Goal: Task Accomplishment & Management: Use online tool/utility

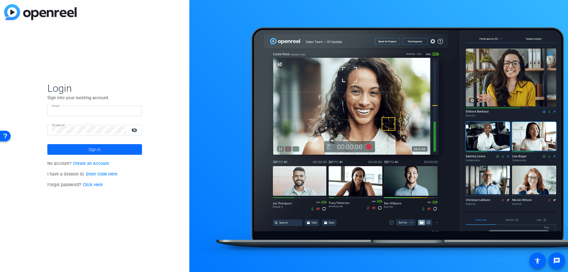
type input "cakeppel@berkleyenvironmental.com"
click at [88, 149] on span at bounding box center [94, 149] width 95 height 14
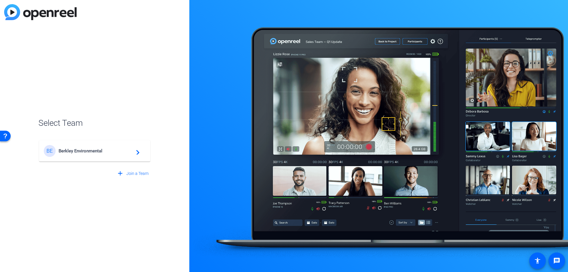
click at [86, 148] on span "Berkley Environmental" at bounding box center [96, 150] width 74 height 5
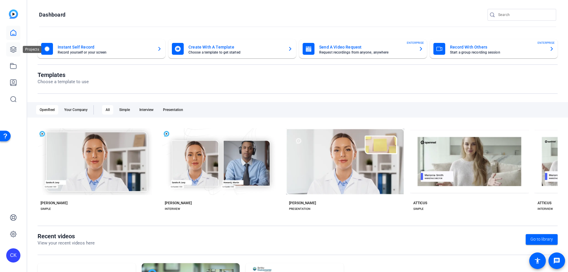
click at [15, 50] on icon at bounding box center [13, 49] width 6 height 6
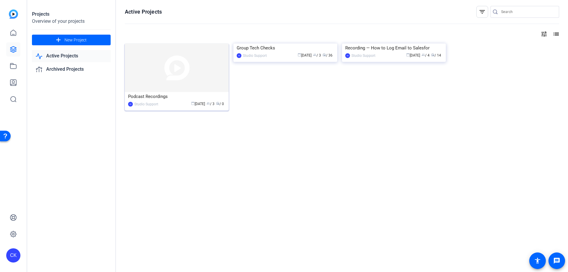
click at [154, 98] on div "Podcast Recordings" at bounding box center [176, 96] width 97 height 9
click at [11, 70] on link at bounding box center [13, 66] width 14 height 14
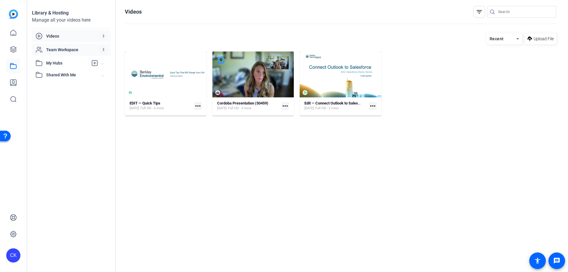
click at [65, 48] on span "Team Workspace" at bounding box center [73, 50] width 54 height 6
click at [56, 32] on div "Videos 3" at bounding box center [71, 36] width 79 height 12
click at [13, 84] on icon at bounding box center [13, 83] width 6 height 6
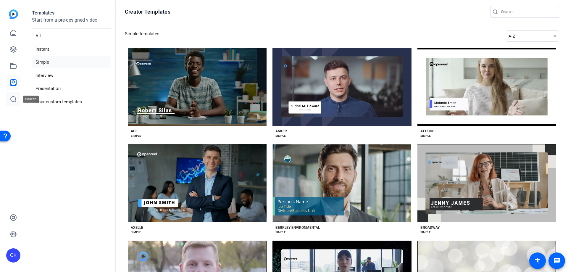
click at [10, 103] on link at bounding box center [13, 99] width 14 height 14
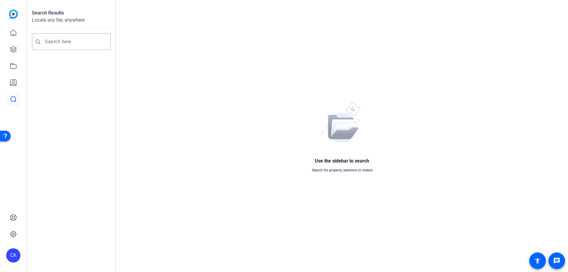
click at [144, 3] on div "Use the sidebar to search Search for projects, sessions or videos" at bounding box center [342, 136] width 452 height 272
click at [15, 29] on link at bounding box center [13, 33] width 14 height 14
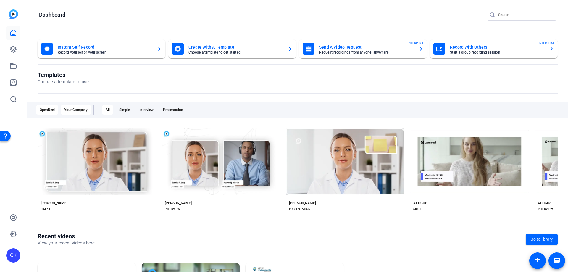
click at [76, 110] on div "Your Company" at bounding box center [76, 109] width 30 height 9
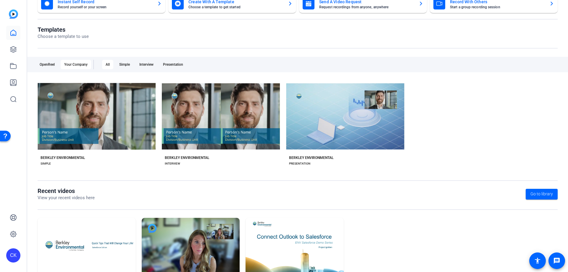
scroll to position [19, 0]
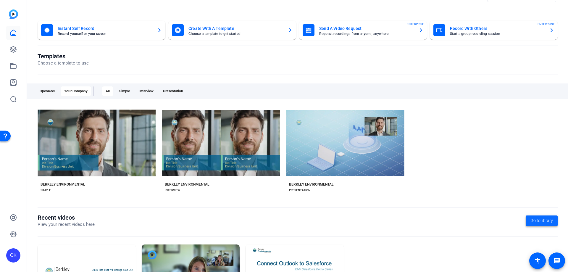
click at [537, 220] on span "Go to library" at bounding box center [542, 221] width 22 height 6
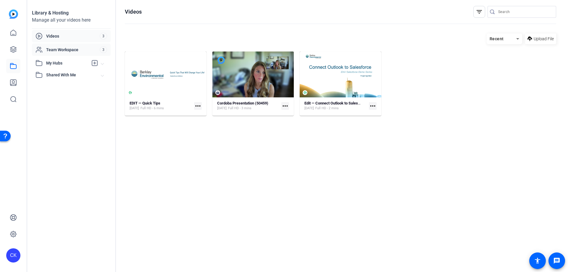
click at [71, 49] on span "Team Workspace" at bounding box center [73, 50] width 54 height 6
click at [65, 66] on span "My Hubs" at bounding box center [67, 63] width 42 height 6
click at [64, 87] on span "Shared With Me" at bounding box center [73, 88] width 55 height 6
click at [48, 35] on span "Videos" at bounding box center [73, 36] width 54 height 6
click at [18, 9] on div "CK" at bounding box center [13, 136] width 27 height 272
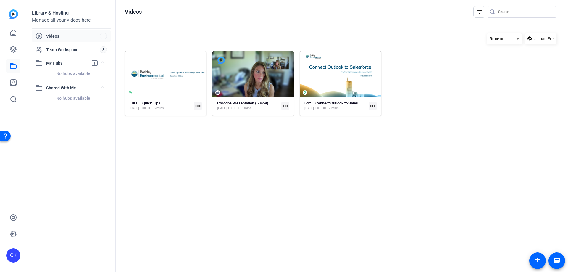
click at [16, 12] on img at bounding box center [13, 13] width 9 height 9
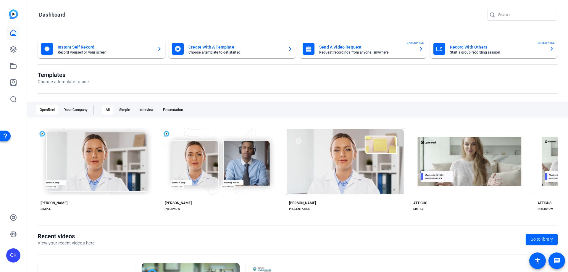
click at [475, 54] on mat-card-subtitle "Start a group recording session" at bounding box center [497, 53] width 95 height 4
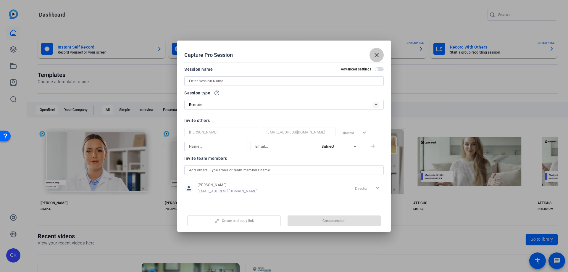
click at [373, 59] on span at bounding box center [377, 55] width 14 height 14
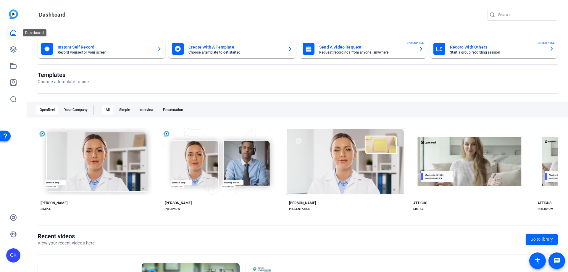
click at [11, 32] on icon at bounding box center [13, 33] width 5 height 6
click at [13, 49] on icon at bounding box center [13, 49] width 6 height 6
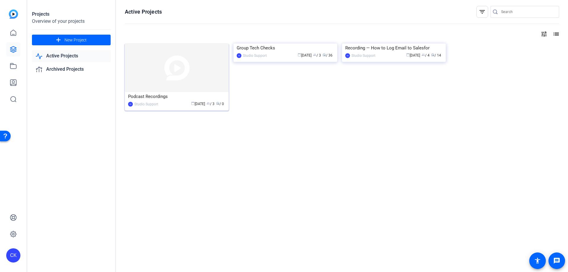
click at [155, 100] on div "Podcast Recordings" at bounding box center [176, 96] width 97 height 9
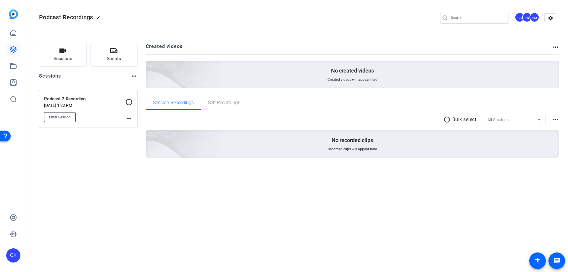
click at [62, 117] on span "Enter Session" at bounding box center [60, 117] width 22 height 5
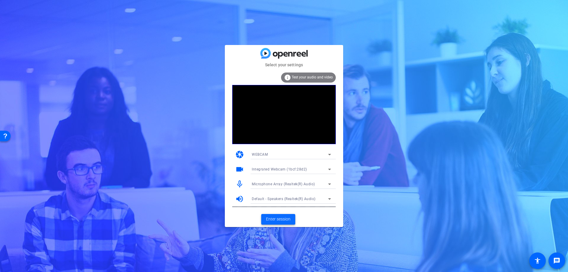
click at [279, 222] on span "Enter session" at bounding box center [278, 219] width 25 height 6
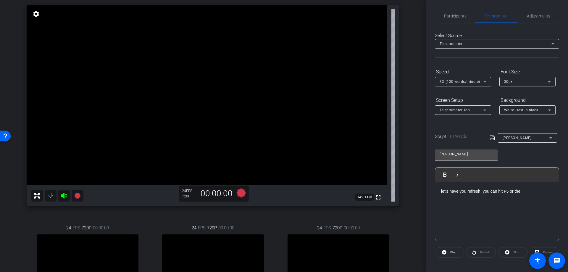
scroll to position [27, 0]
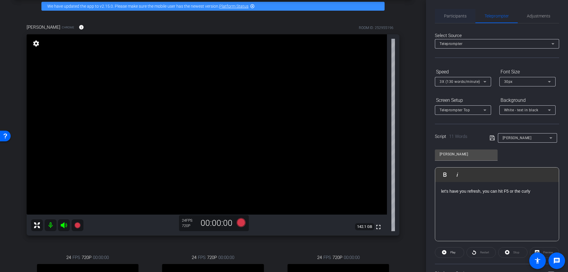
click at [447, 19] on span "Participants" at bounding box center [455, 16] width 22 height 14
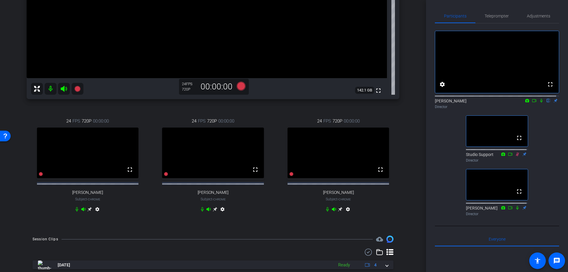
scroll to position [178, 0]
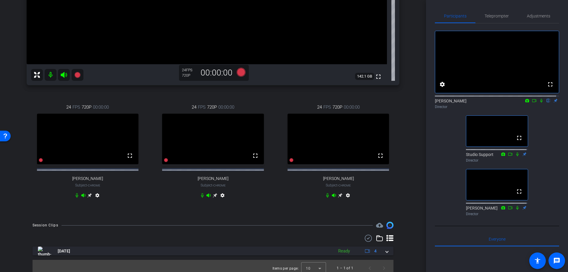
click at [540, 103] on icon at bounding box center [541, 101] width 5 height 4
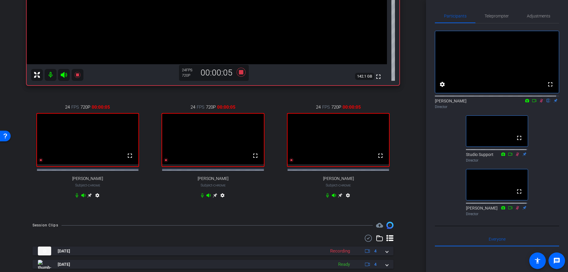
click at [533, 103] on icon at bounding box center [534, 101] width 5 height 4
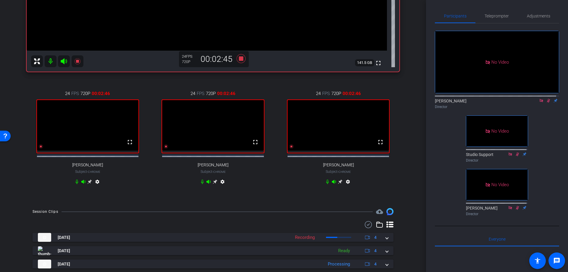
scroll to position [199, 0]
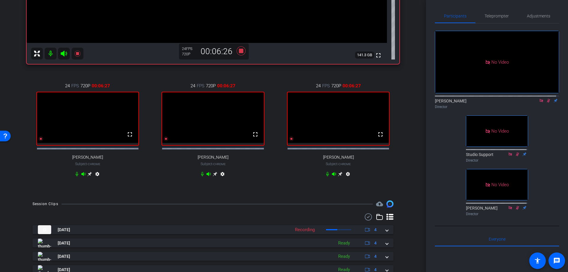
click at [568, 78] on html "Accessibility Screen-Reader Guide, Feedback, and Issue Reporting | New window m…" at bounding box center [284, 136] width 568 height 272
click at [546, 103] on icon at bounding box center [548, 101] width 5 height 4
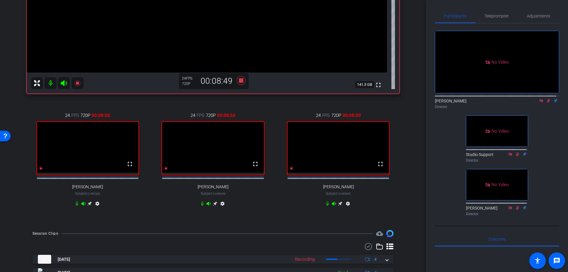
scroll to position [110, 0]
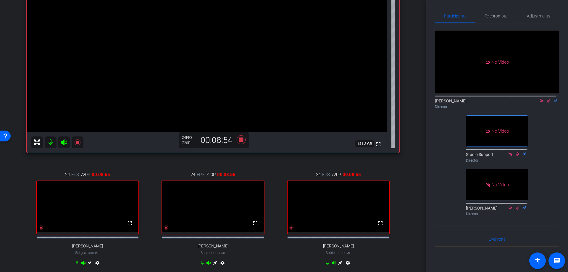
click at [539, 103] on icon at bounding box center [541, 101] width 5 height 4
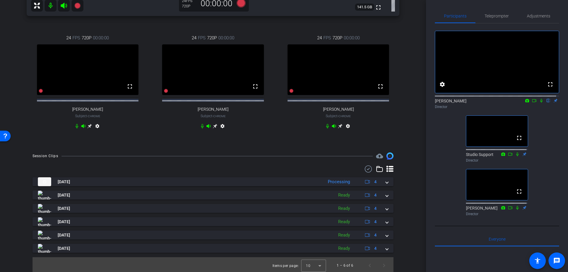
scroll to position [255, 0]
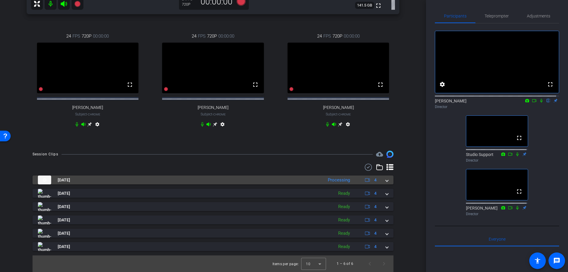
click at [386, 180] on span at bounding box center [387, 180] width 2 height 6
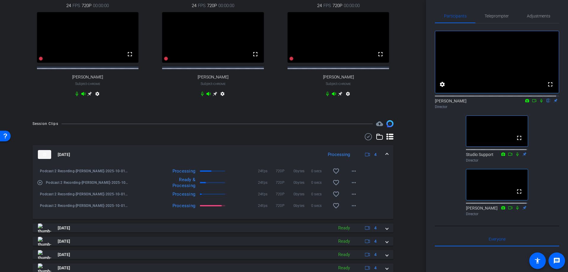
scroll to position [285, 0]
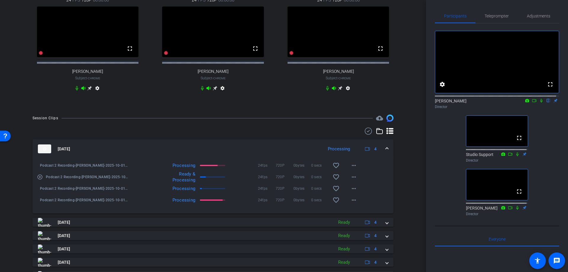
click at [386, 152] on span at bounding box center [387, 149] width 2 height 6
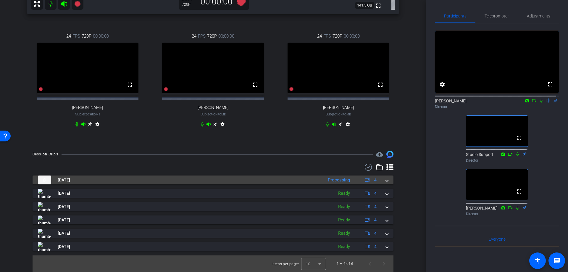
scroll to position [255, 0]
click at [386, 179] on span at bounding box center [387, 180] width 2 height 6
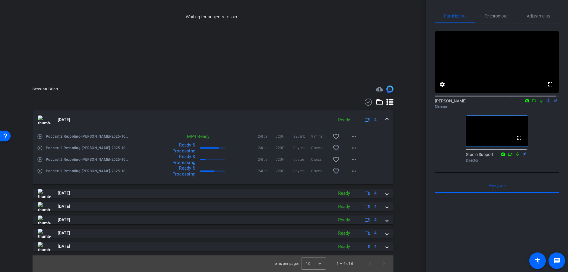
scroll to position [46, 0]
